Goal: Transaction & Acquisition: Purchase product/service

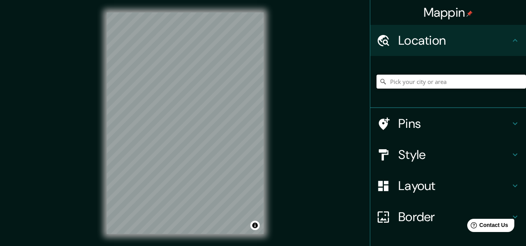
click at [399, 82] on input "Pick your city or area" at bounding box center [450, 82] width 149 height 14
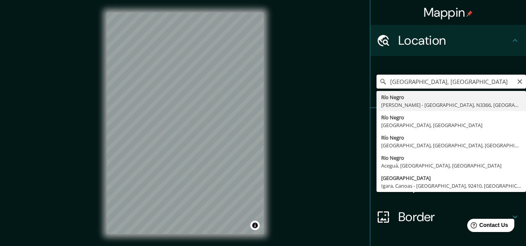
drag, startPoint x: 411, startPoint y: 82, endPoint x: 382, endPoint y: 87, distance: 28.8
click at [382, 87] on input "[GEOGRAPHIC_DATA], [GEOGRAPHIC_DATA]" at bounding box center [450, 82] width 149 height 14
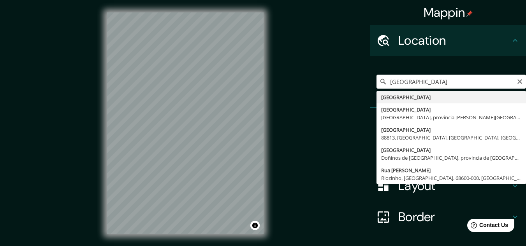
type input "[GEOGRAPHIC_DATA]"
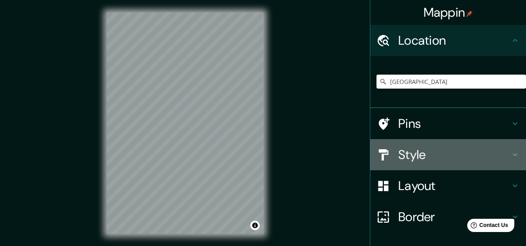
click at [457, 153] on h4 "Style" at bounding box center [454, 155] width 112 height 16
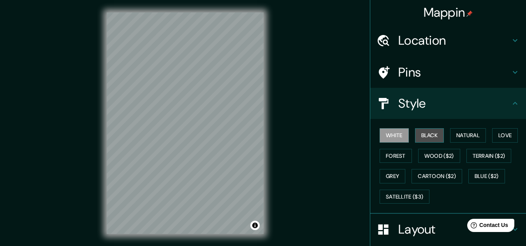
click at [429, 138] on button "Black" at bounding box center [429, 135] width 29 height 14
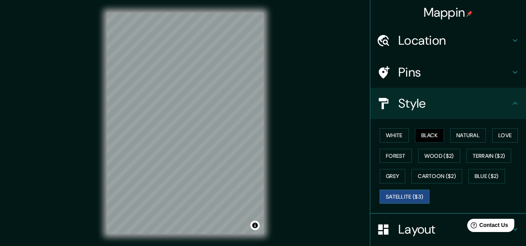
click at [405, 196] on button "Satellite ($3)" at bounding box center [404, 197] width 50 height 14
click at [430, 137] on button "Black" at bounding box center [429, 135] width 29 height 14
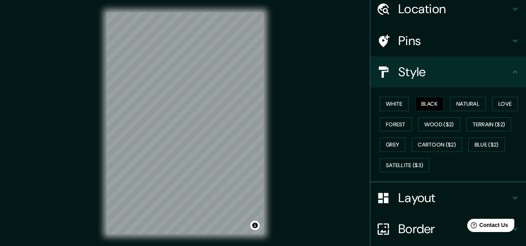
scroll to position [78, 0]
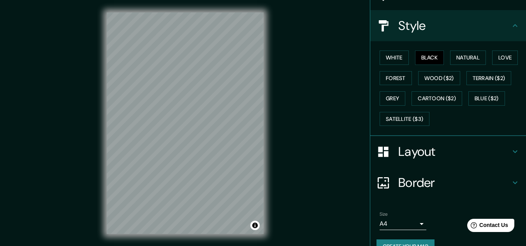
click at [504, 155] on h4 "Layout" at bounding box center [454, 152] width 112 height 16
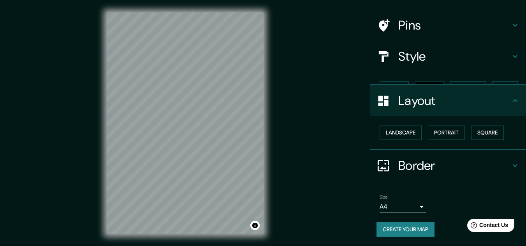
scroll to position [33, 0]
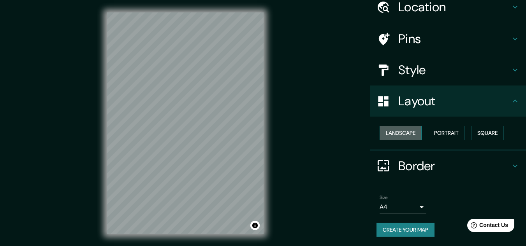
click at [399, 128] on button "Landscape" at bounding box center [400, 133] width 42 height 14
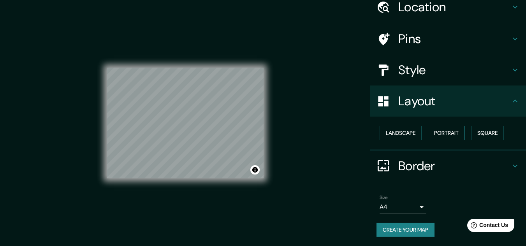
click at [442, 131] on button "Portrait" at bounding box center [446, 133] width 37 height 14
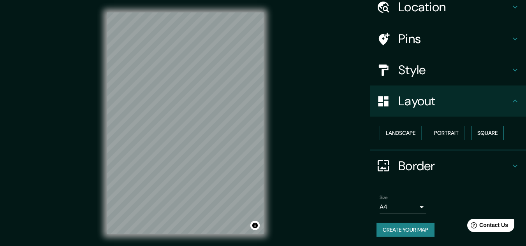
click at [479, 132] on button "Square" at bounding box center [487, 133] width 33 height 14
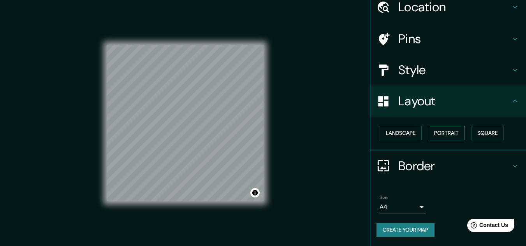
click at [431, 135] on button "Portrait" at bounding box center [446, 133] width 37 height 14
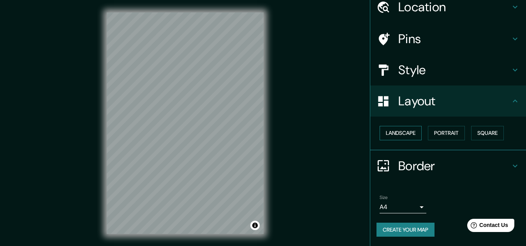
click at [395, 138] on button "Landscape" at bounding box center [400, 133] width 42 height 14
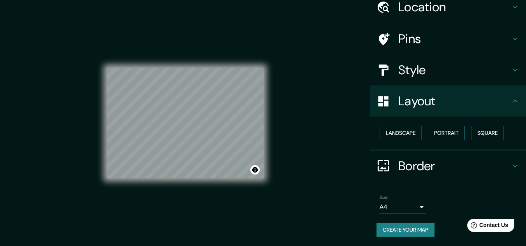
click at [447, 136] on button "Portrait" at bounding box center [446, 133] width 37 height 14
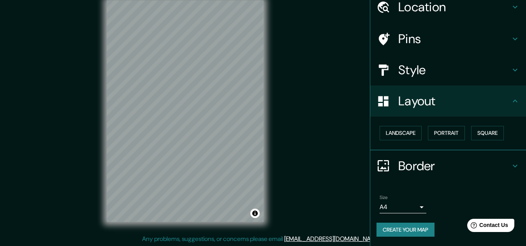
scroll to position [13, 0]
click at [488, 162] on h4 "Border" at bounding box center [454, 166] width 112 height 16
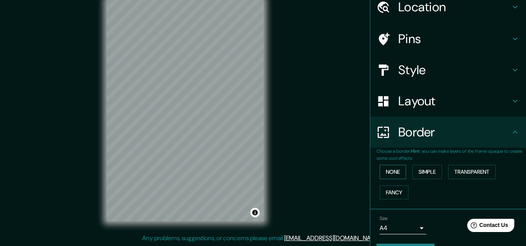
click at [395, 171] on button "None" at bounding box center [392, 172] width 26 height 14
click at [420, 171] on button "Simple" at bounding box center [427, 172] width 30 height 14
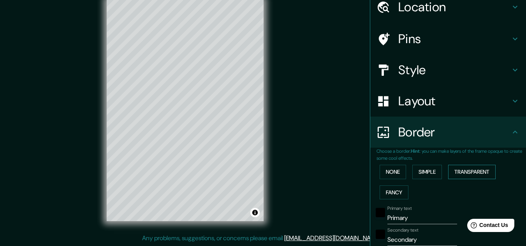
click at [458, 173] on button "Transparent" at bounding box center [471, 172] width 47 height 14
click at [394, 194] on button "Fancy" at bounding box center [393, 193] width 29 height 14
click at [394, 165] on button "None" at bounding box center [392, 172] width 26 height 14
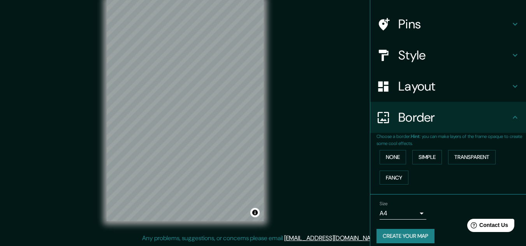
scroll to position [55, 0]
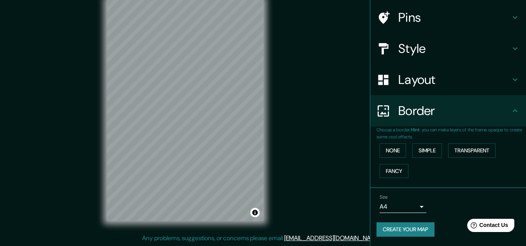
click at [406, 208] on body "Mappin Location [GEOGRAPHIC_DATA] Pins Style Layout Border Choose a border. Hin…" at bounding box center [263, 110] width 526 height 246
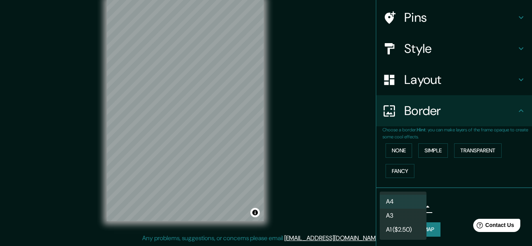
click at [410, 216] on li "A3" at bounding box center [402, 216] width 47 height 14
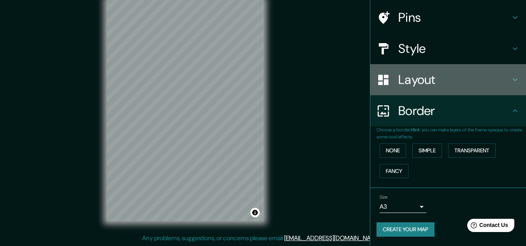
click at [494, 82] on h4 "Layout" at bounding box center [454, 80] width 112 height 16
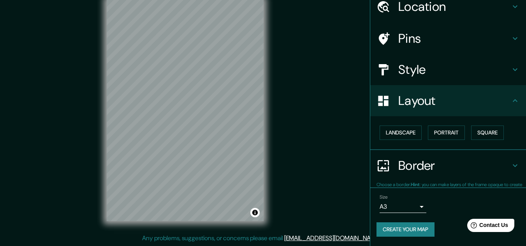
scroll to position [33, 0]
click at [487, 131] on button "Square" at bounding box center [487, 133] width 33 height 14
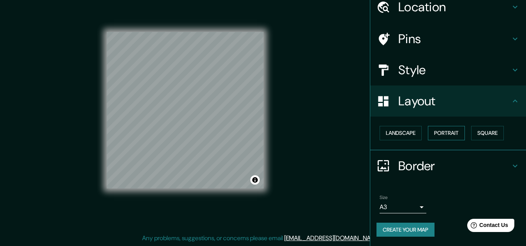
click at [455, 135] on button "Portrait" at bounding box center [446, 133] width 37 height 14
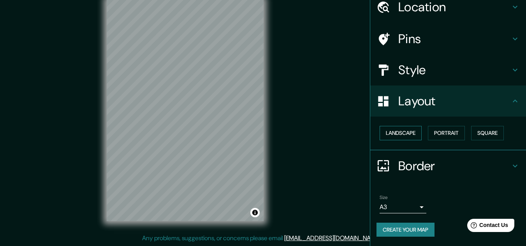
click at [386, 137] on button "Landscape" at bounding box center [400, 133] width 42 height 14
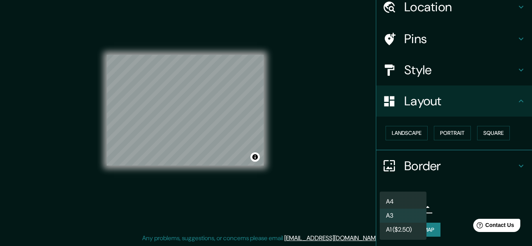
click at [411, 205] on body "Mappin Location [GEOGRAPHIC_DATA] Pins Style Layout Landscape Portrait Square B…" at bounding box center [266, 110] width 532 height 246
click at [403, 201] on li "A4" at bounding box center [402, 202] width 47 height 14
type input "single"
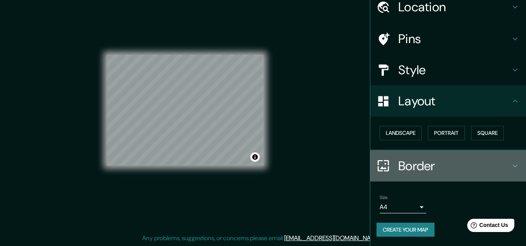
click at [491, 160] on h4 "Border" at bounding box center [454, 166] width 112 height 16
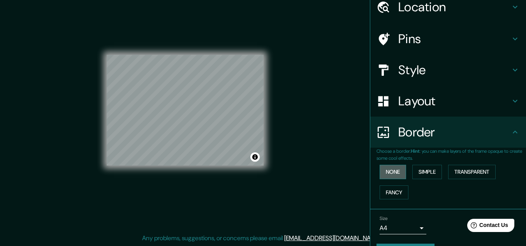
click at [381, 174] on button "None" at bounding box center [392, 172] width 26 height 14
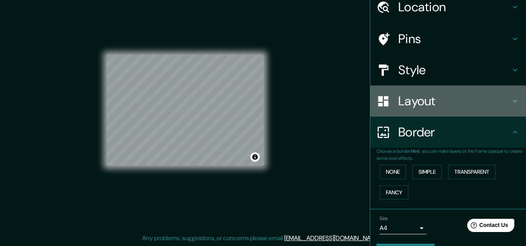
click at [490, 98] on h4 "Layout" at bounding box center [454, 101] width 112 height 16
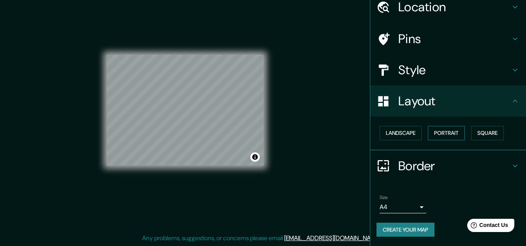
click at [457, 133] on button "Portrait" at bounding box center [446, 133] width 37 height 14
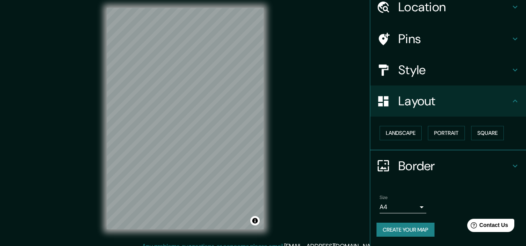
scroll to position [13, 0]
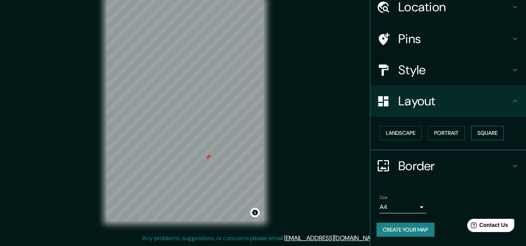
click at [490, 130] on button "Square" at bounding box center [487, 133] width 33 height 14
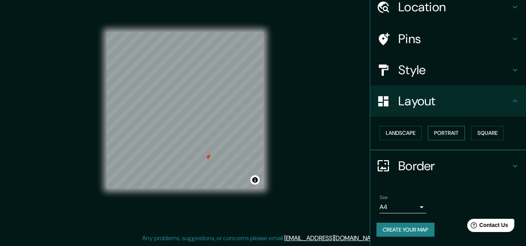
click at [458, 128] on button "Portrait" at bounding box center [446, 133] width 37 height 14
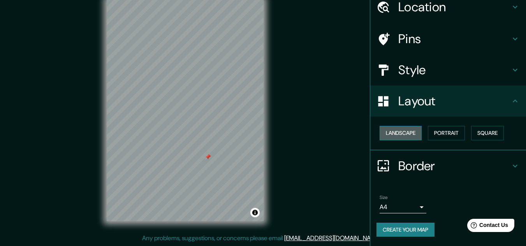
click at [389, 135] on button "Landscape" at bounding box center [400, 133] width 42 height 14
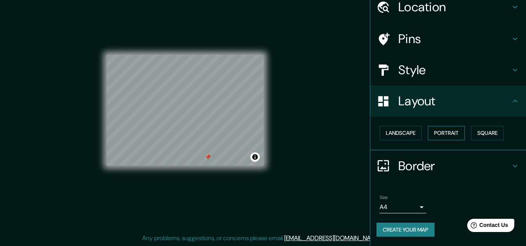
click at [437, 138] on button "Portrait" at bounding box center [446, 133] width 37 height 14
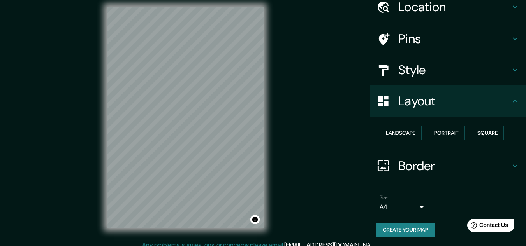
scroll to position [0, 0]
